Goal: Transaction & Acquisition: Book appointment/travel/reservation

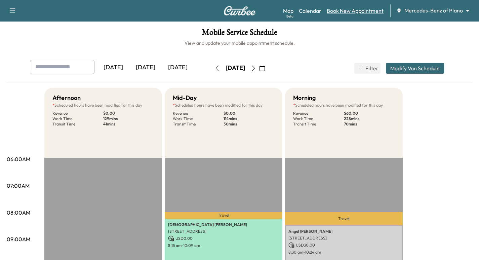
click at [363, 11] on link "Book New Appointment" at bounding box center [355, 11] width 57 height 8
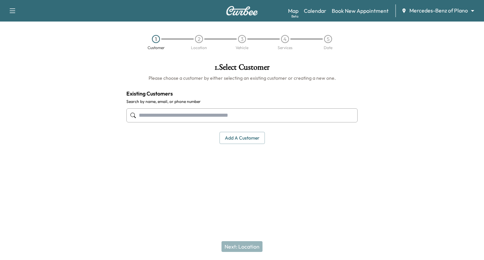
click at [153, 114] on input "text" at bounding box center [241, 115] width 231 height 14
paste input "**********"
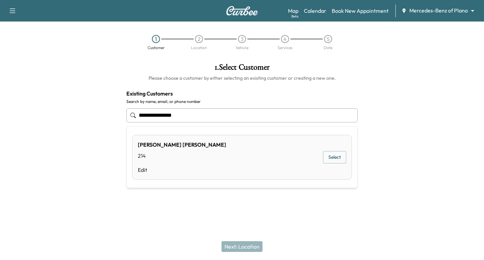
click at [164, 116] on input "**********" at bounding box center [241, 115] width 231 height 14
click at [152, 115] on input "**********" at bounding box center [241, 115] width 231 height 14
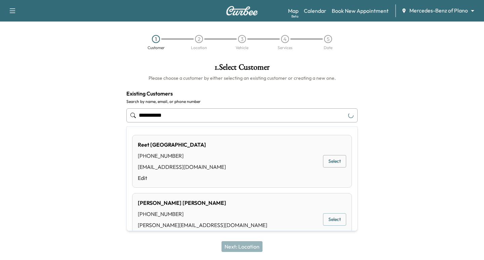
click at [141, 113] on input "**********" at bounding box center [241, 115] width 231 height 14
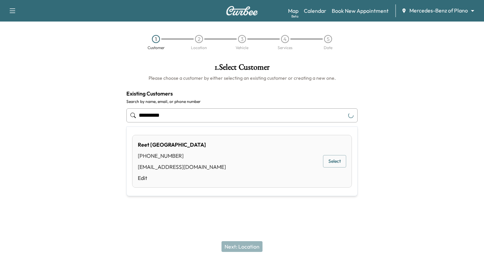
click at [327, 160] on button "Select" at bounding box center [334, 161] width 23 height 12
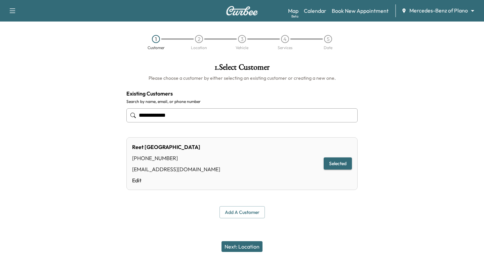
type input "**********"
click at [252, 245] on button "Next: Location" at bounding box center [241, 246] width 41 height 11
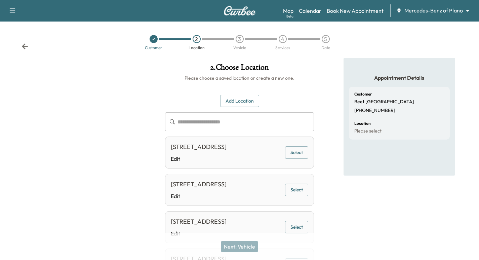
click at [293, 156] on button "Select" at bounding box center [296, 152] width 23 height 12
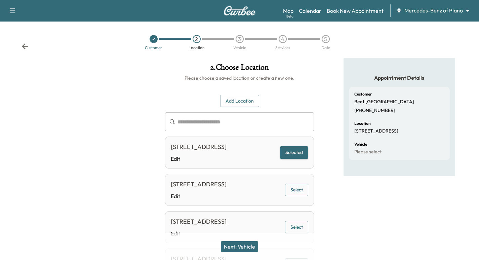
click at [246, 245] on button "Next: Vehicle" at bounding box center [239, 246] width 37 height 11
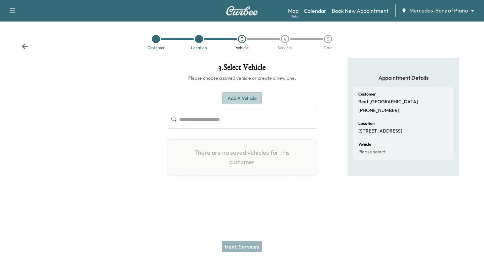
click at [235, 95] on button "Add a Vehicle" at bounding box center [242, 98] width 40 height 12
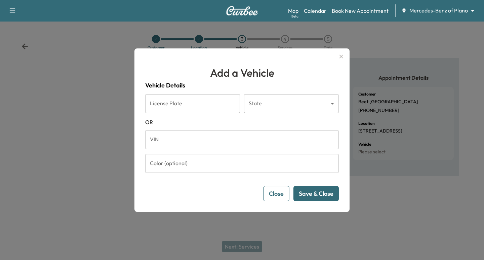
click at [196, 153] on form "License Plate License Plate State ​ State OR VIN VIN Color (optional) Color (op…" at bounding box center [242, 147] width 194 height 107
click at [193, 137] on input "VIN" at bounding box center [242, 139] width 194 height 19
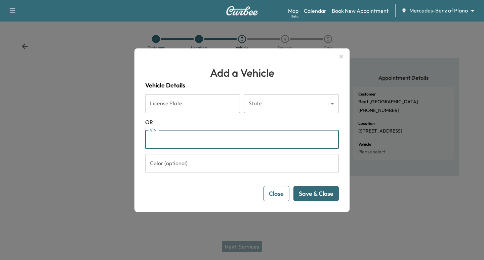
paste input "**********"
type input "**********"
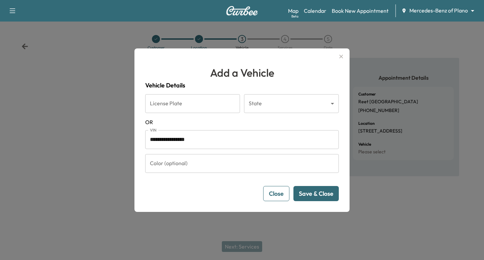
click at [319, 189] on button "Save & Close" at bounding box center [315, 193] width 45 height 15
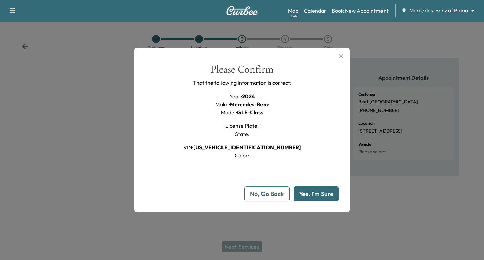
click at [308, 196] on button "Yes, I'm Sure" at bounding box center [316, 193] width 45 height 15
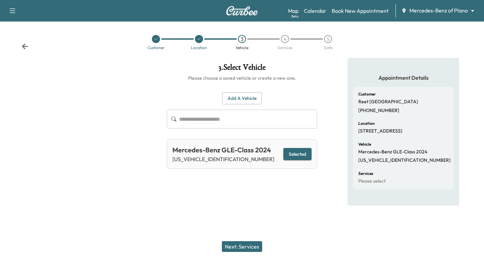
click at [247, 245] on button "Next: Services" at bounding box center [242, 246] width 40 height 11
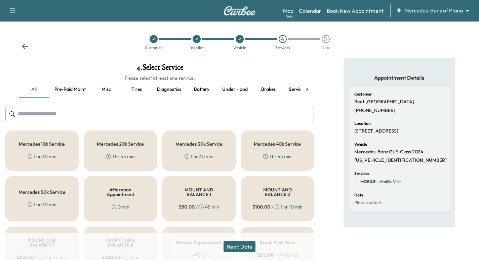
scroll to position [8, 0]
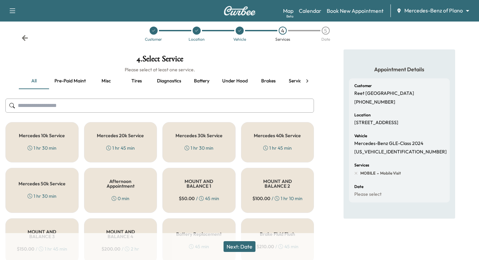
click at [48, 139] on div "Mercedes 10k Service 1 hr 30 min" at bounding box center [41, 142] width 73 height 40
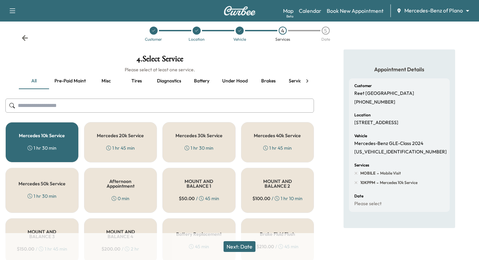
click at [118, 138] on h5 "Mercedes 20k Service" at bounding box center [120, 135] width 47 height 5
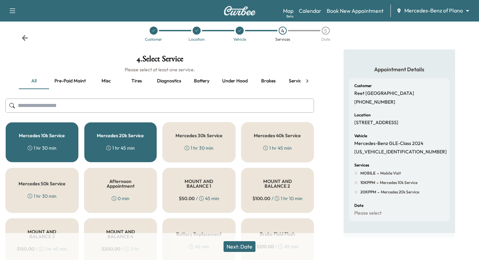
click at [63, 135] on h5 "Mercedes 10k Service" at bounding box center [42, 135] width 46 height 5
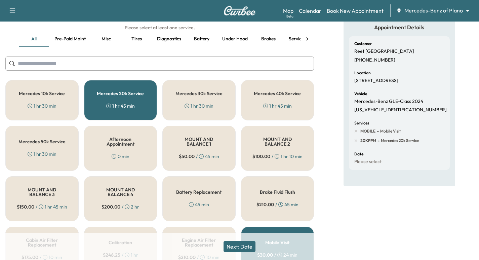
scroll to position [17, 0]
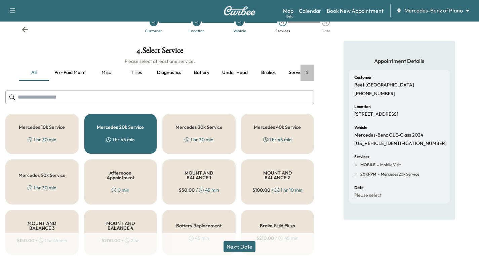
click at [306, 73] on icon at bounding box center [307, 72] width 7 height 7
click at [307, 74] on div "all Pre-paid maint Misc Tires Diagnostics Battery Under hood Brakes Service 10k…" at bounding box center [159, 73] width 308 height 16
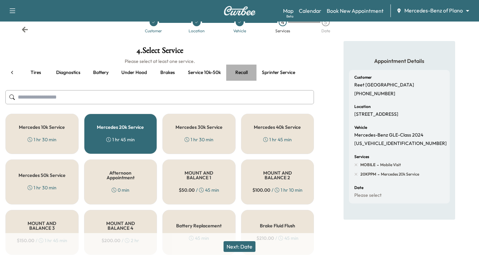
click at [242, 70] on button "Recall" at bounding box center [241, 73] width 30 height 16
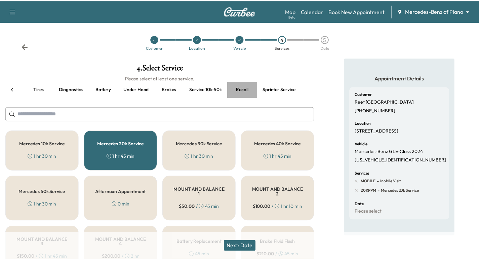
scroll to position [0, 98]
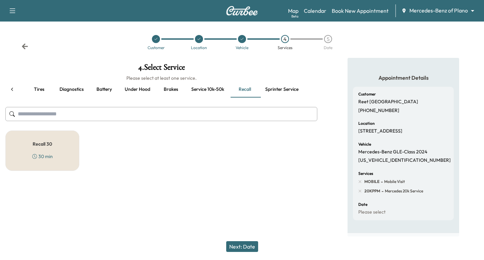
click at [44, 144] on h5 "Recall 30" at bounding box center [42, 143] width 19 height 5
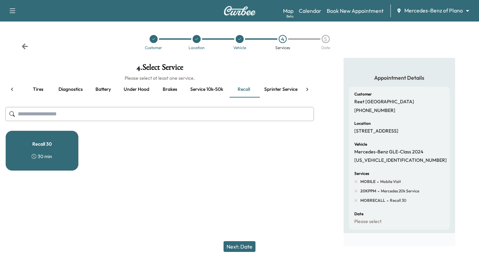
click at [243, 246] on button "Next: Date" at bounding box center [239, 246] width 32 height 11
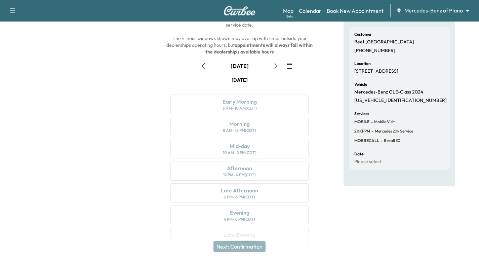
scroll to position [0, 0]
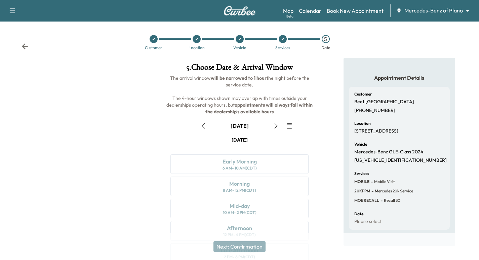
click at [290, 123] on icon "button" at bounding box center [289, 125] width 5 height 5
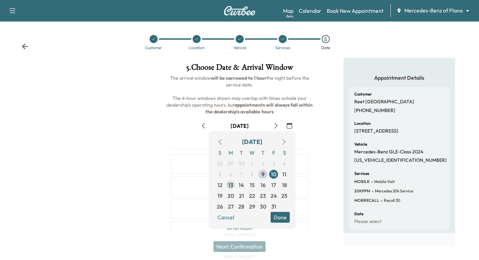
click at [229, 185] on span "13" at bounding box center [230, 185] width 5 height 8
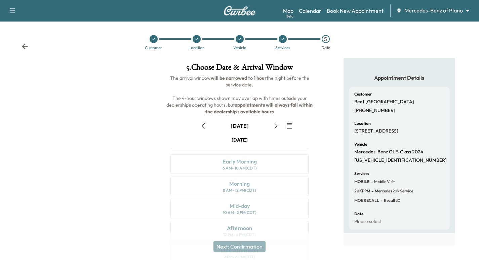
click at [278, 123] on icon "button" at bounding box center [275, 125] width 5 height 5
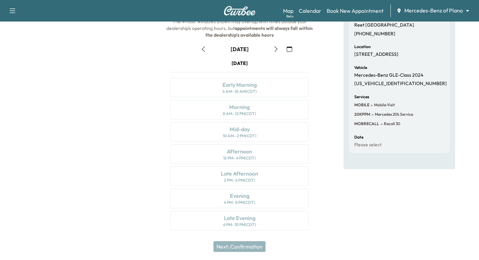
click at [276, 52] on button "button" at bounding box center [275, 49] width 11 height 11
click at [273, 48] on icon "button" at bounding box center [275, 48] width 5 height 5
click at [274, 48] on icon "button" at bounding box center [275, 48] width 5 height 5
click at [273, 50] on icon "button" at bounding box center [275, 48] width 5 height 5
click at [272, 51] on button "button" at bounding box center [275, 49] width 11 height 11
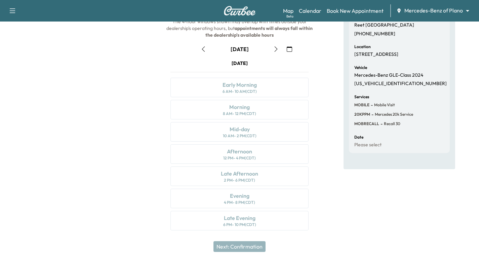
click at [272, 55] on div "October 19 October 2025 S M T W T F S 28 29 30 1 2 3 4 5 6 7 8 9 10 11 12 13 14…" at bounding box center [239, 135] width 149 height 195
click at [272, 51] on button "button" at bounding box center [275, 49] width 11 height 11
click at [278, 48] on icon "button" at bounding box center [275, 48] width 5 height 5
click at [285, 49] on button "button" at bounding box center [289, 49] width 11 height 11
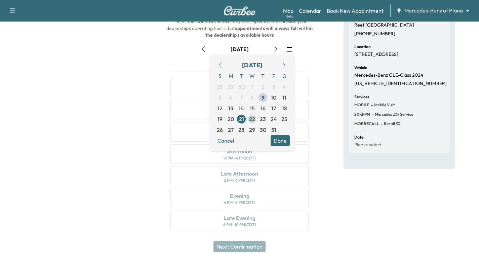
click at [255, 119] on span "22" at bounding box center [252, 119] width 6 height 8
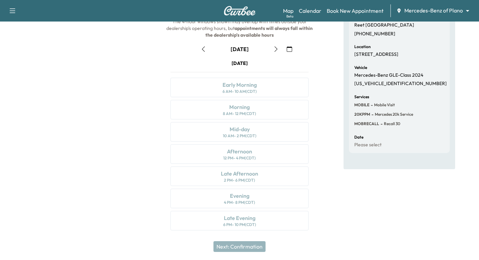
click at [275, 50] on icon "button" at bounding box center [275, 48] width 5 height 5
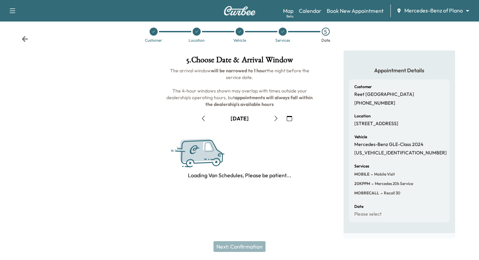
scroll to position [0, 0]
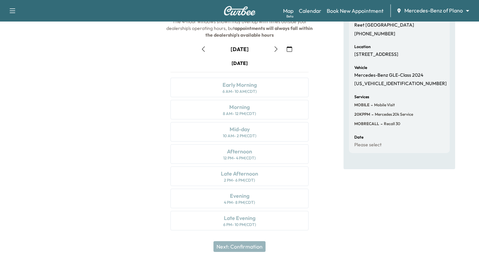
click at [289, 52] on button "button" at bounding box center [289, 49] width 11 height 11
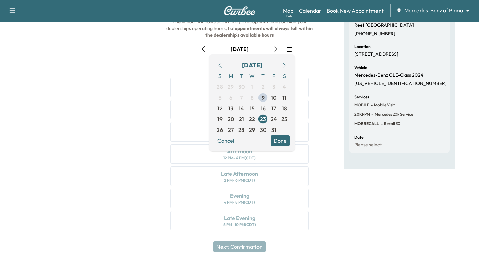
click at [274, 121] on span "24" at bounding box center [273, 119] width 6 height 8
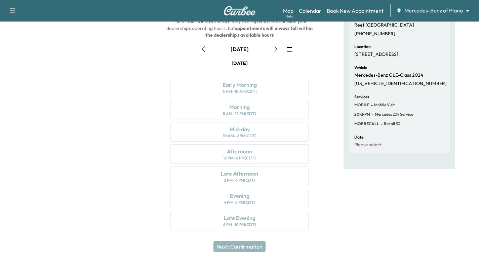
click at [290, 50] on icon "button" at bounding box center [289, 48] width 5 height 5
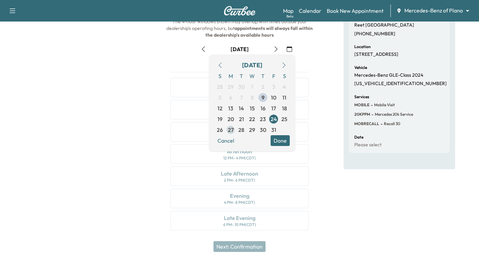
click at [228, 130] on span "27" at bounding box center [231, 130] width 6 height 8
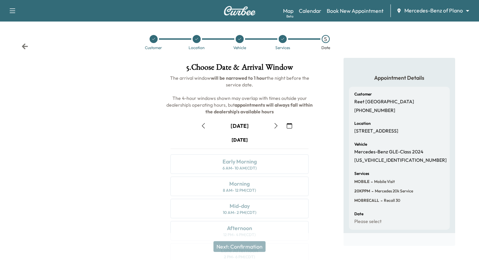
click at [288, 124] on icon "button" at bounding box center [289, 125] width 5 height 5
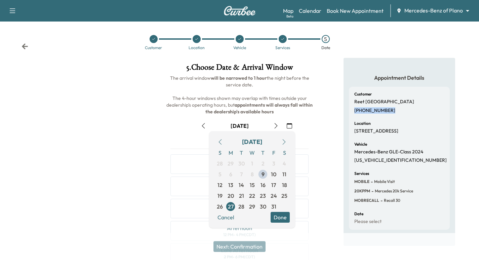
drag, startPoint x: 392, startPoint y: 112, endPoint x: 352, endPoint y: 109, distance: 40.1
click at [352, 109] on div "Customer Reet Randhawa (214) 734-3889 Location 1904 Dublin Rd, Plano, TX 75094,…" at bounding box center [399, 158] width 101 height 143
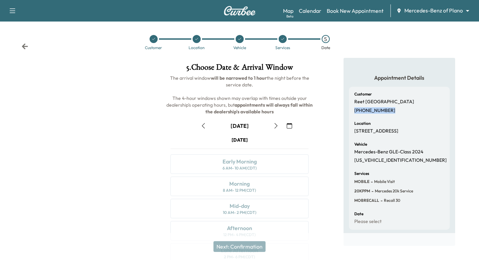
copy p "[PHONE_NUMBER]"
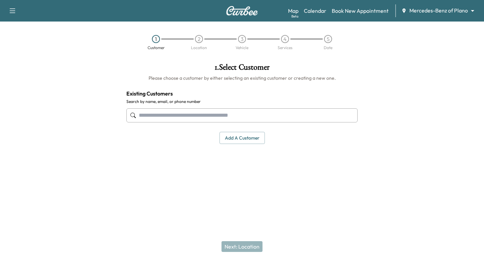
click at [173, 109] on input "text" at bounding box center [241, 115] width 231 height 14
paste input "**********"
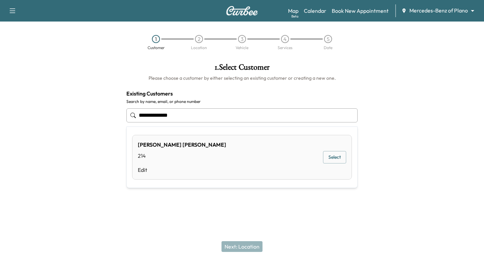
click at [162, 116] on input "**********" at bounding box center [241, 115] width 231 height 14
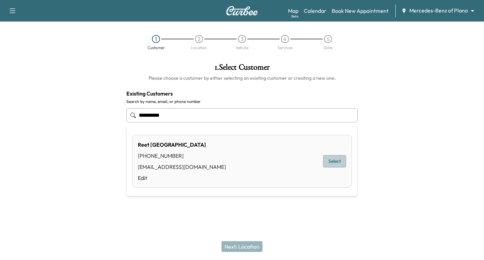
click at [326, 157] on button "Select" at bounding box center [334, 161] width 23 height 12
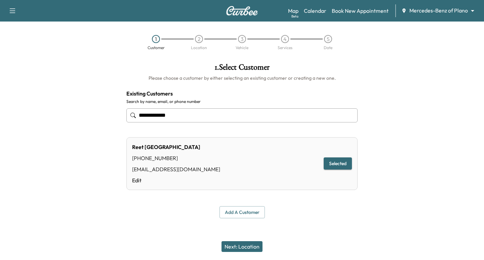
type input "**********"
click at [252, 248] on button "Next: Location" at bounding box center [241, 246] width 41 height 11
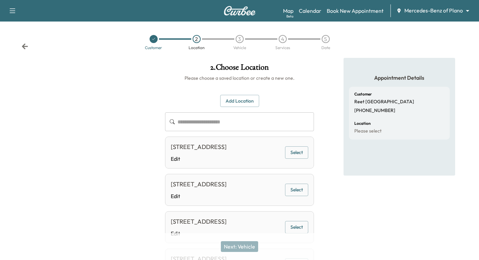
click at [294, 153] on button "Select" at bounding box center [296, 152] width 23 height 12
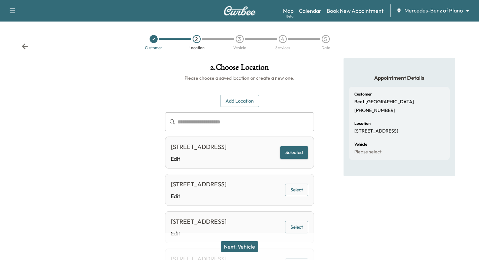
click at [244, 245] on button "Next: Vehicle" at bounding box center [239, 246] width 37 height 11
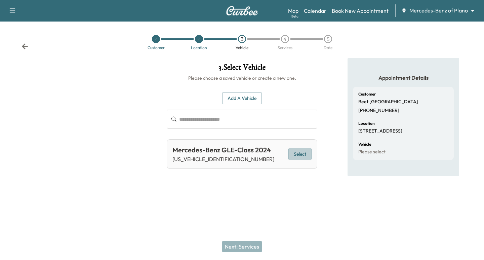
click at [304, 154] on button "Select" at bounding box center [299, 154] width 23 height 12
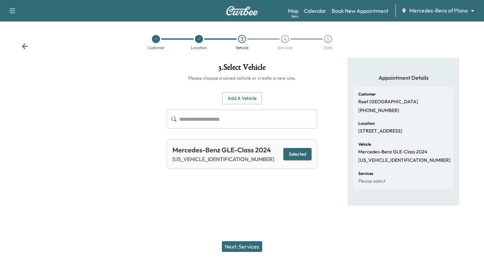
click at [257, 244] on button "Next: Services" at bounding box center [242, 246] width 40 height 11
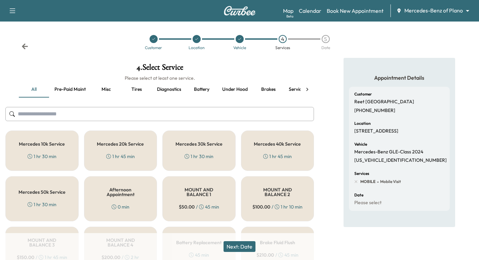
click at [120, 147] on div "Mercedes 20k Service 1 hr 45 min" at bounding box center [120, 150] width 73 height 40
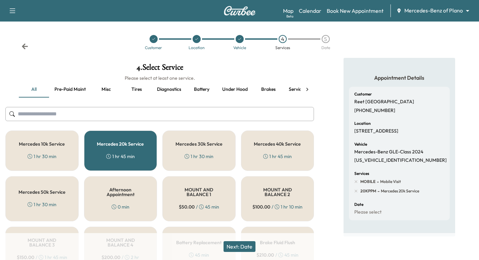
drag, startPoint x: 316, startPoint y: 90, endPoint x: 307, endPoint y: 93, distance: 9.7
click at [307, 92] on icon at bounding box center [307, 89] width 7 height 7
click at [245, 89] on button "Recall" at bounding box center [241, 89] width 30 height 16
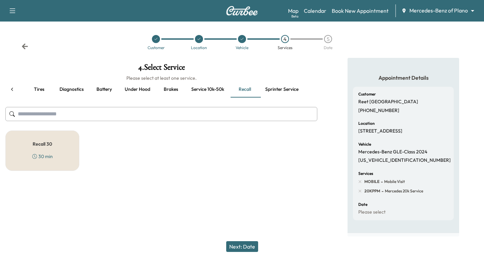
click at [52, 138] on div "Recall 30 30 min" at bounding box center [42, 150] width 74 height 40
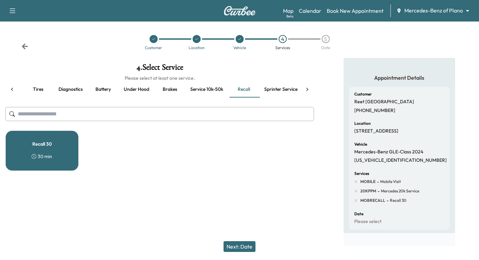
click at [245, 247] on button "Next: Date" at bounding box center [239, 246] width 32 height 11
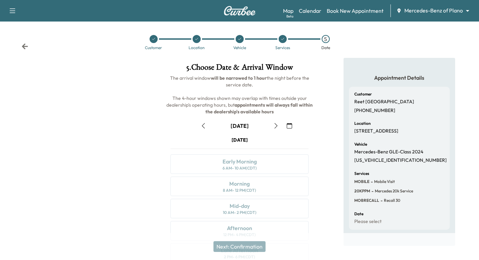
click at [290, 123] on icon "button" at bounding box center [289, 125] width 5 height 5
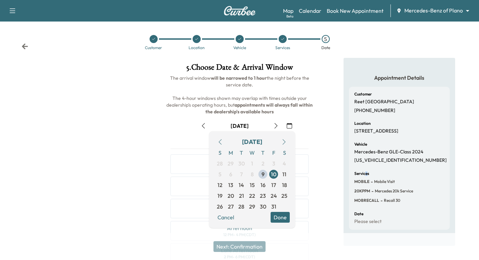
drag, startPoint x: 366, startPoint y: 171, endPoint x: 355, endPoint y: 168, distance: 11.6
click at [364, 171] on h6 "Services" at bounding box center [361, 173] width 15 height 4
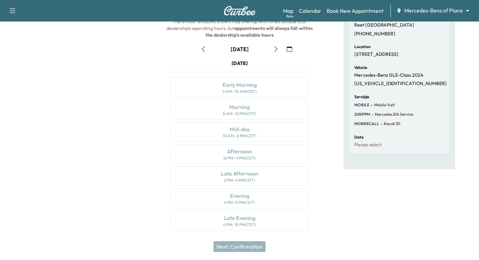
scroll to position [0, 0]
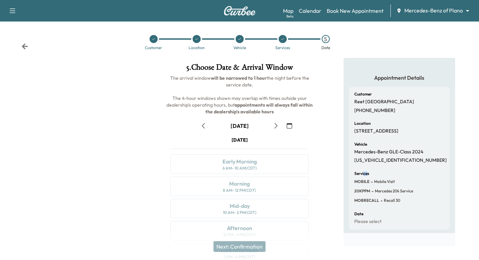
click at [289, 126] on icon "button" at bounding box center [289, 125] width 5 height 5
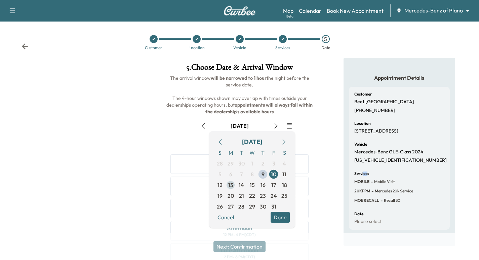
click at [231, 184] on span "13" at bounding box center [230, 185] width 5 height 8
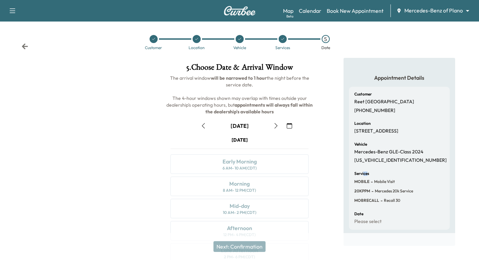
scroll to position [77, 0]
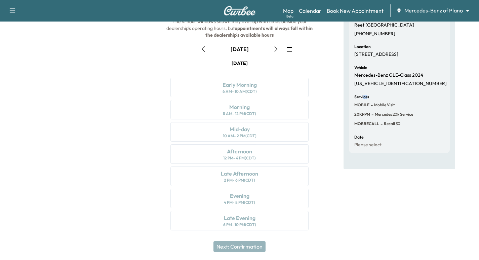
click at [276, 51] on icon "button" at bounding box center [275, 48] width 5 height 5
click at [279, 46] on button "button" at bounding box center [275, 49] width 11 height 11
click at [292, 48] on button "button" at bounding box center [289, 49] width 11 height 11
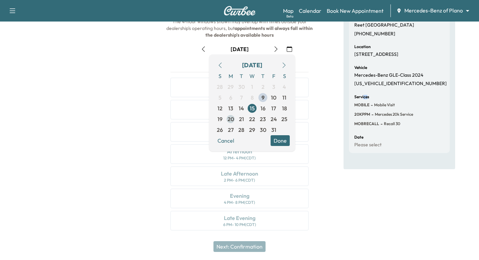
click at [229, 118] on span "20" at bounding box center [230, 119] width 6 height 8
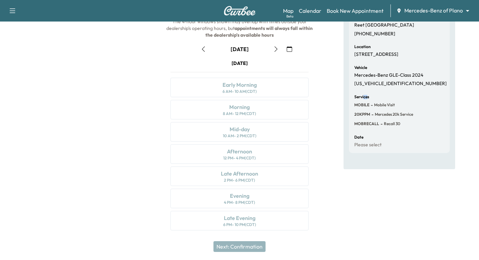
click at [275, 49] on icon "button" at bounding box center [275, 48] width 5 height 5
click at [276, 48] on icon "button" at bounding box center [275, 48] width 5 height 5
click at [287, 48] on icon "button" at bounding box center [289, 48] width 5 height 5
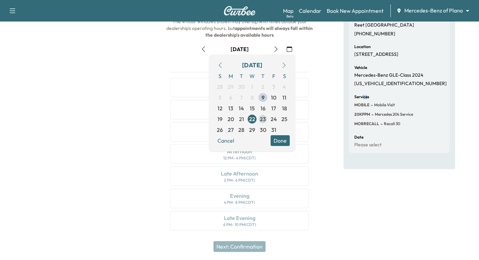
click at [262, 120] on span "23" at bounding box center [263, 119] width 6 height 8
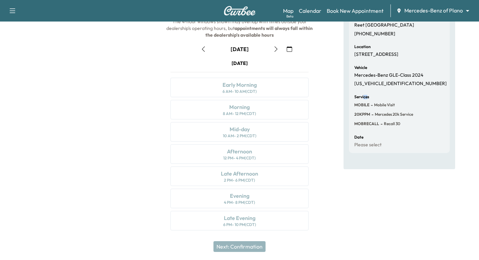
click at [286, 52] on button "button" at bounding box center [289, 49] width 11 height 11
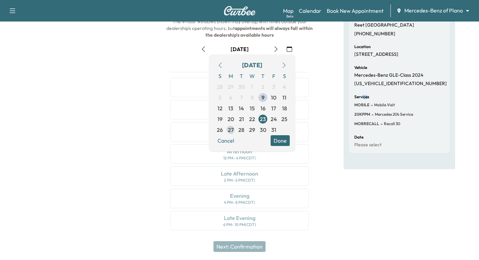
click at [230, 129] on span "27" at bounding box center [231, 130] width 6 height 8
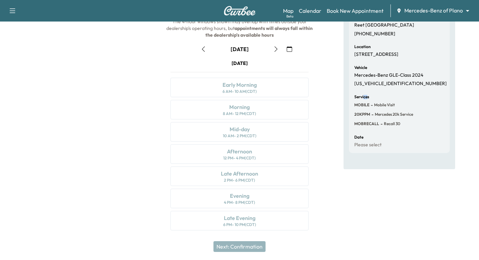
click at [274, 50] on icon "button" at bounding box center [275, 48] width 5 height 5
click at [274, 46] on icon "button" at bounding box center [275, 48] width 3 height 5
click at [279, 48] on button "button" at bounding box center [275, 49] width 11 height 11
click at [288, 49] on icon "button" at bounding box center [289, 48] width 5 height 5
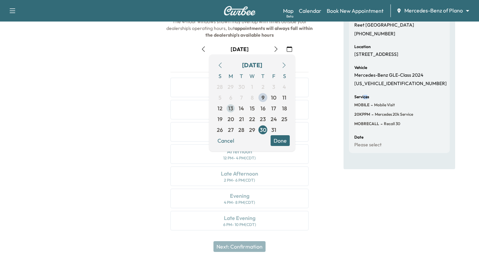
click at [230, 110] on span "13" at bounding box center [230, 108] width 5 height 8
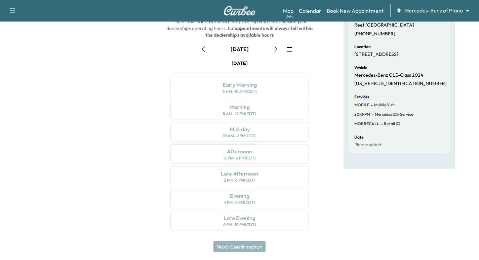
scroll to position [51, 0]
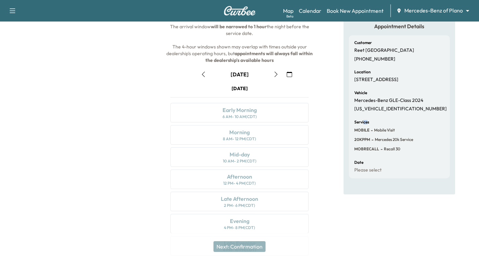
click at [288, 77] on icon "button" at bounding box center [289, 74] width 5 height 5
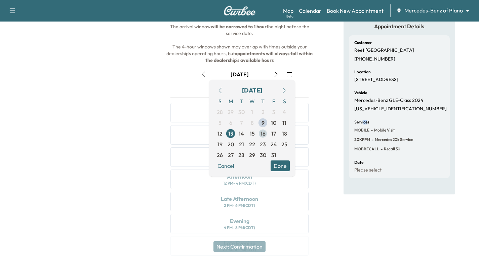
click at [264, 133] on span "16" at bounding box center [262, 133] width 5 height 8
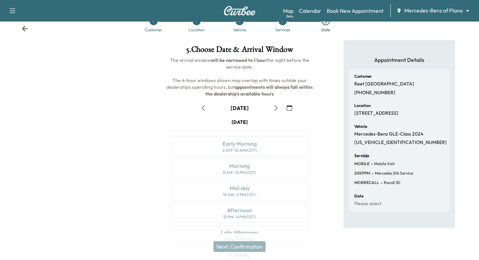
scroll to position [9, 0]
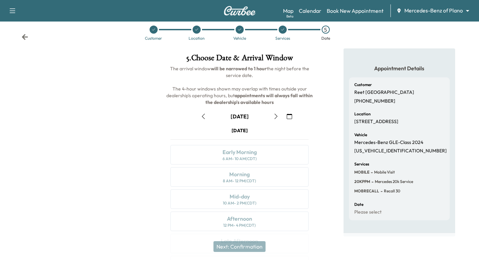
click at [261, 151] on div "Thursday October 16 Early Morning 6 AM - 10 AM (CDT) Morning 8 AM - 12 PM (CDT)…" at bounding box center [239, 213] width 149 height 173
click at [204, 115] on icon "button" at bounding box center [203, 116] width 5 height 5
click at [204, 117] on icon "button" at bounding box center [203, 116] width 5 height 5
click at [278, 116] on icon "button" at bounding box center [275, 116] width 5 height 5
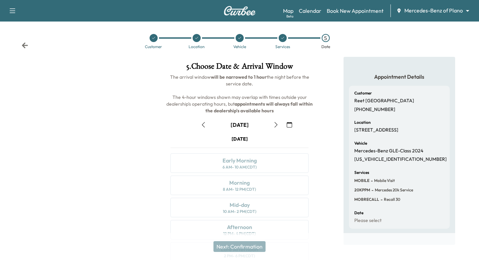
scroll to position [0, 0]
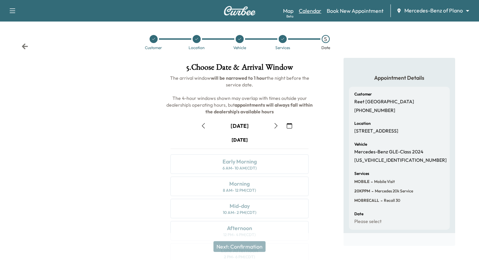
click at [318, 9] on link "Calendar" at bounding box center [310, 11] width 23 height 8
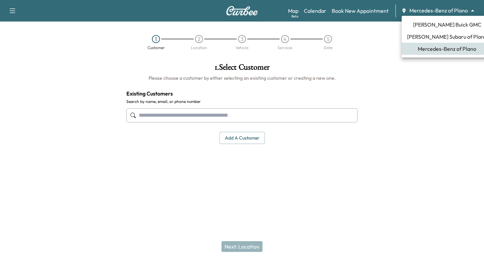
click at [417, 14] on body "Support Log Out Map Beta Calendar Book New Appointment Mercedes-Benz of Plano *…" at bounding box center [242, 130] width 484 height 260
click at [428, 24] on span "[PERSON_NAME] Buick GMC" at bounding box center [447, 24] width 68 height 8
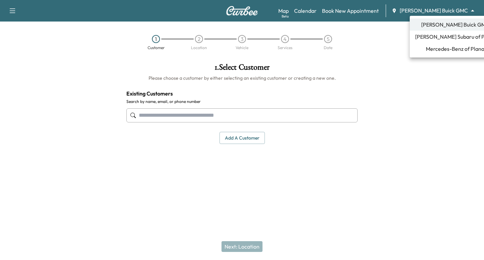
click at [428, 12] on body "Support Log Out Map Beta Calendar Book New Appointment [PERSON_NAME] Buick GMC …" at bounding box center [242, 130] width 484 height 260
click at [437, 50] on span "Mercedes-Benz of Plano" at bounding box center [455, 49] width 58 height 8
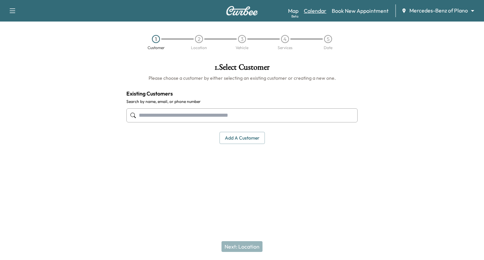
click at [315, 12] on link "Calendar" at bounding box center [315, 11] width 23 height 8
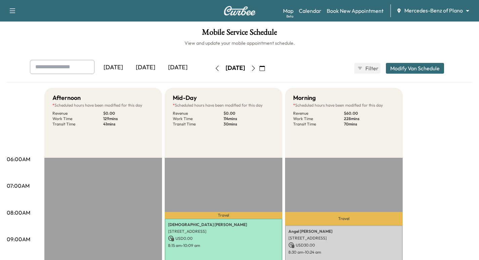
click at [268, 71] on button "button" at bounding box center [261, 68] width 11 height 11
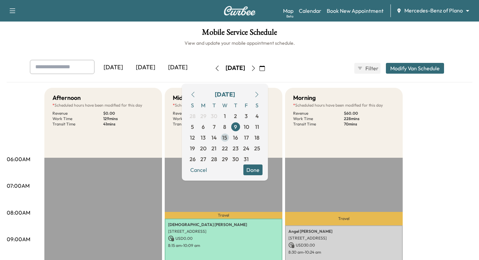
click at [230, 136] on span "15" at bounding box center [224, 137] width 11 height 11
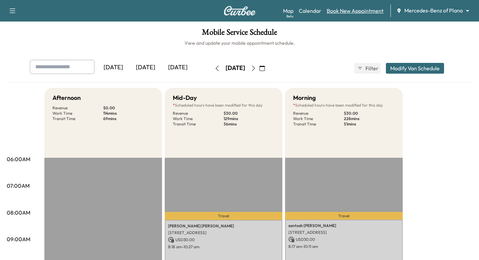
click at [371, 14] on link "Book New Appointment" at bounding box center [355, 11] width 57 height 8
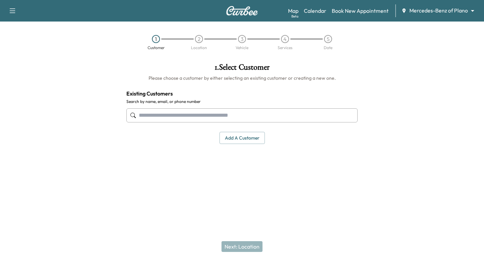
click at [235, 115] on input "text" at bounding box center [241, 115] width 231 height 14
paste input "**********"
type input "**********"
drag, startPoint x: 187, startPoint y: 119, endPoint x: 22, endPoint y: 118, distance: 166.0
click at [0, 117] on html "**********" at bounding box center [242, 130] width 484 height 260
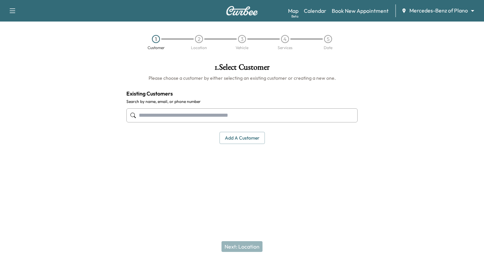
paste input "**********"
click at [165, 117] on input "**********" at bounding box center [241, 115] width 231 height 14
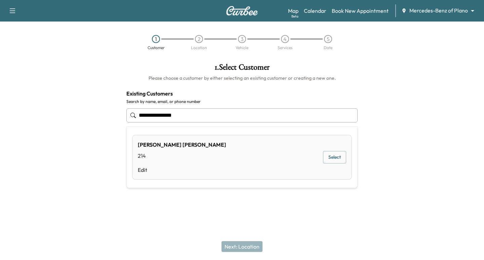
click at [166, 113] on input "**********" at bounding box center [241, 115] width 231 height 14
click at [166, 115] on input "**********" at bounding box center [241, 115] width 231 height 14
click at [153, 113] on input "**********" at bounding box center [241, 115] width 231 height 14
click at [152, 113] on input "**********" at bounding box center [241, 115] width 231 height 14
click at [140, 116] on input "**********" at bounding box center [241, 115] width 231 height 14
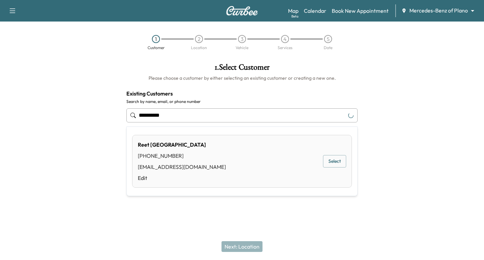
click at [322, 161] on div "[PERSON_NAME] [PHONE_NUMBER] [EMAIL_ADDRESS][DOMAIN_NAME] Edit Select" at bounding box center [242, 161] width 220 height 53
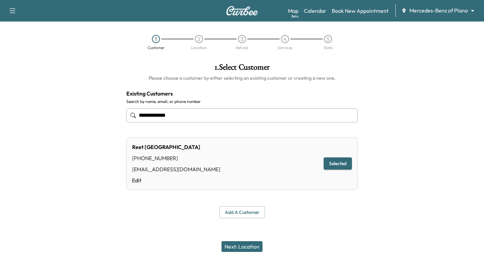
type input "**********"
click at [253, 242] on button "Next: Location" at bounding box center [241, 246] width 41 height 11
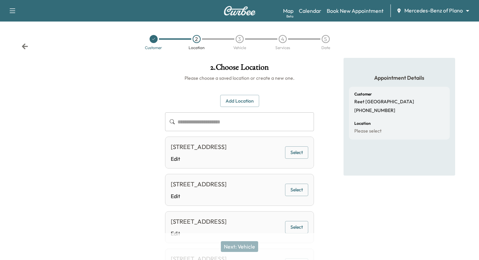
drag, startPoint x: 302, startPoint y: 150, endPoint x: 304, endPoint y: 181, distance: 30.6
click at [305, 155] on button "Select" at bounding box center [296, 152] width 23 height 12
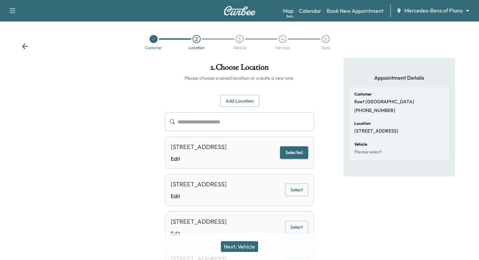
drag, startPoint x: 249, startPoint y: 245, endPoint x: 246, endPoint y: 244, distance: 3.5
click at [246, 244] on button "Next: Vehicle" at bounding box center [239, 246] width 37 height 11
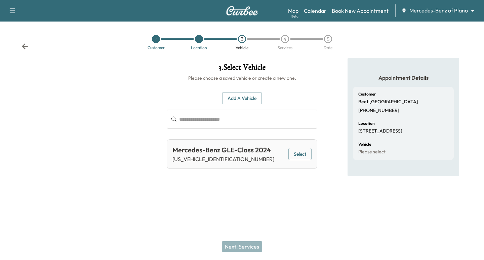
click at [301, 153] on button "Select" at bounding box center [299, 154] width 23 height 12
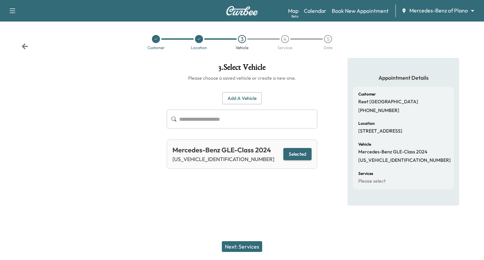
click at [245, 243] on button "Next: Services" at bounding box center [242, 246] width 40 height 11
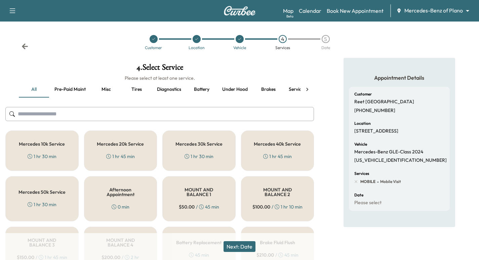
click at [149, 151] on div "Mercedes 20k Service 1 hr 45 min" at bounding box center [120, 150] width 73 height 40
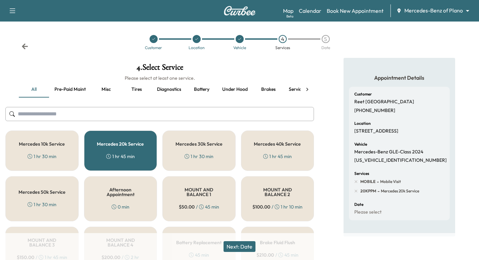
click at [308, 88] on icon at bounding box center [307, 89] width 7 height 7
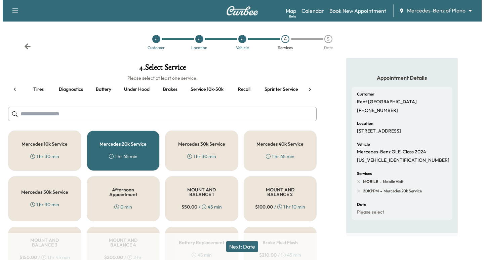
scroll to position [0, 102]
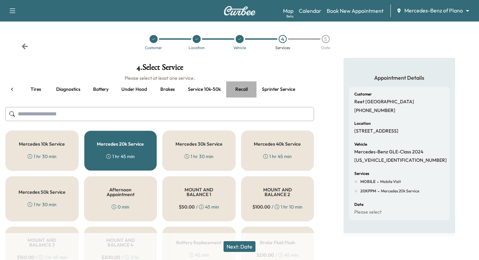
drag, startPoint x: 249, startPoint y: 89, endPoint x: 245, endPoint y: 95, distance: 7.9
click at [248, 89] on button "Recall" at bounding box center [241, 89] width 30 height 16
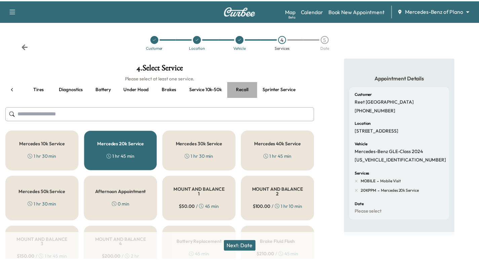
scroll to position [0, 98]
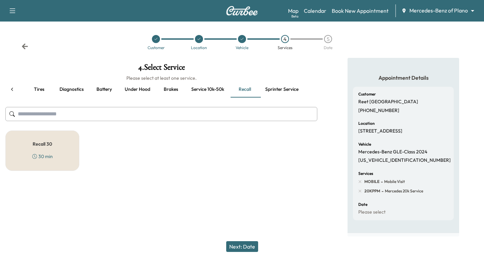
click at [59, 136] on div "Recall 30 30 min" at bounding box center [42, 150] width 74 height 40
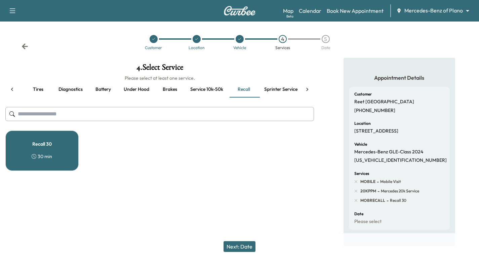
drag, startPoint x: 258, startPoint y: 253, endPoint x: 253, endPoint y: 250, distance: 6.5
click at [258, 253] on div "Next: Date" at bounding box center [239, 246] width 479 height 27
click at [253, 249] on button "Next: Date" at bounding box center [239, 246] width 32 height 11
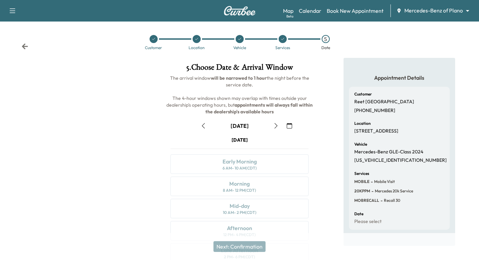
drag, startPoint x: 293, startPoint y: 125, endPoint x: 289, endPoint y: 129, distance: 5.5
click at [292, 126] on button "button" at bounding box center [289, 125] width 11 height 11
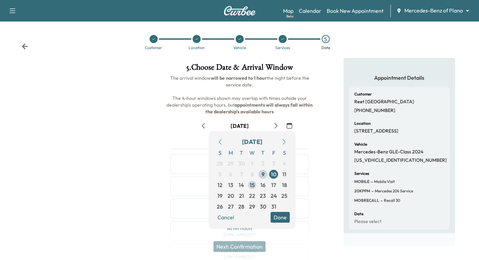
click at [247, 186] on span "15" at bounding box center [252, 184] width 11 height 11
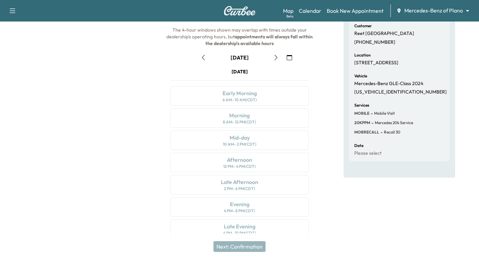
scroll to position [0, 0]
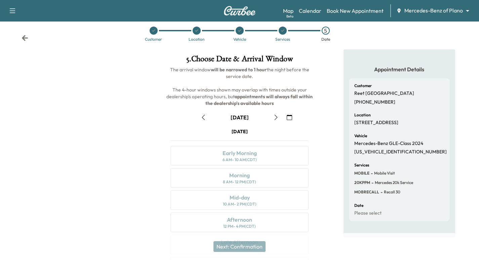
click at [279, 116] on button "button" at bounding box center [275, 117] width 11 height 11
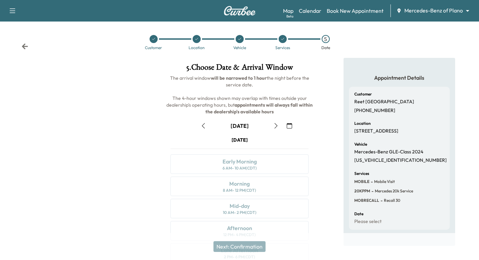
click at [292, 127] on icon "button" at bounding box center [289, 125] width 5 height 5
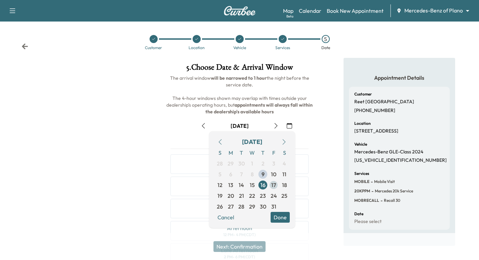
click at [273, 183] on span "17" at bounding box center [273, 185] width 5 height 8
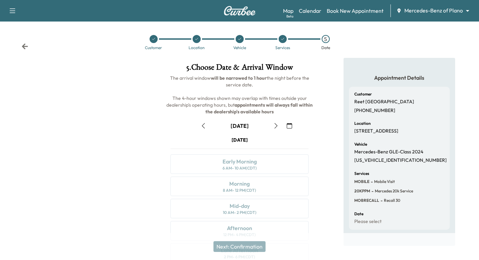
click at [287, 123] on icon "button" at bounding box center [289, 125] width 5 height 5
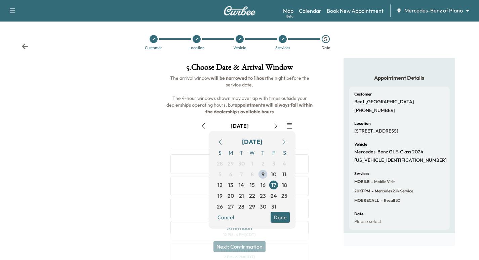
click at [289, 125] on icon "button" at bounding box center [289, 125] width 5 height 5
